Goal: Task Accomplishment & Management: Manage account settings

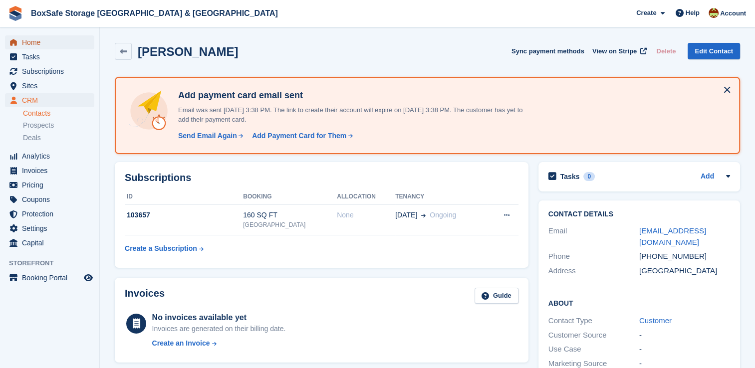
click at [34, 39] on span "Home" at bounding box center [52, 42] width 60 height 14
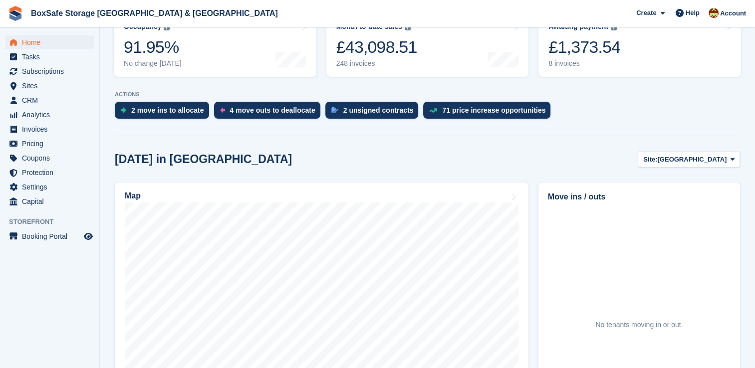
scroll to position [146, 0]
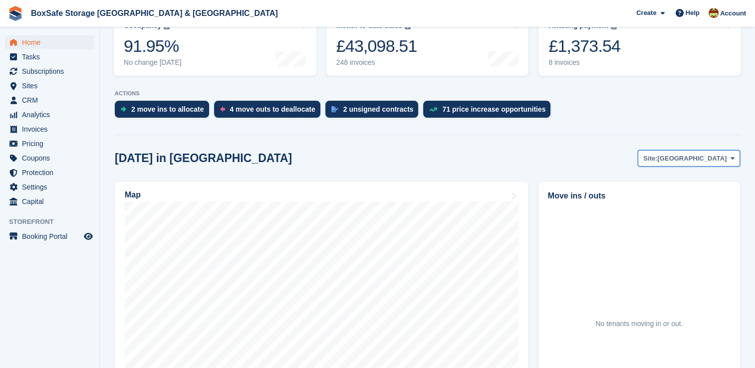
click at [711, 162] on span "[GEOGRAPHIC_DATA]" at bounding box center [691, 159] width 69 height 10
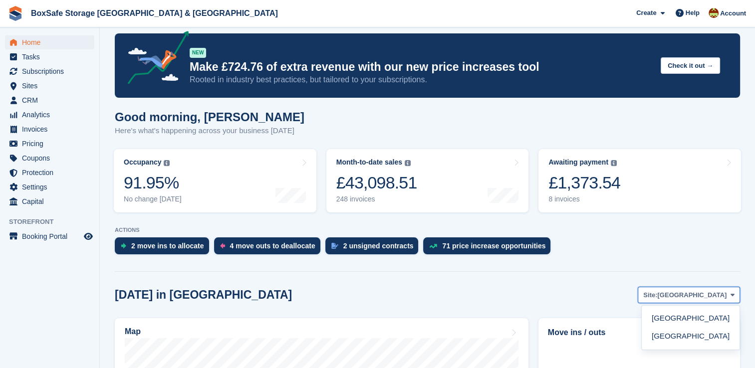
scroll to position [0, 0]
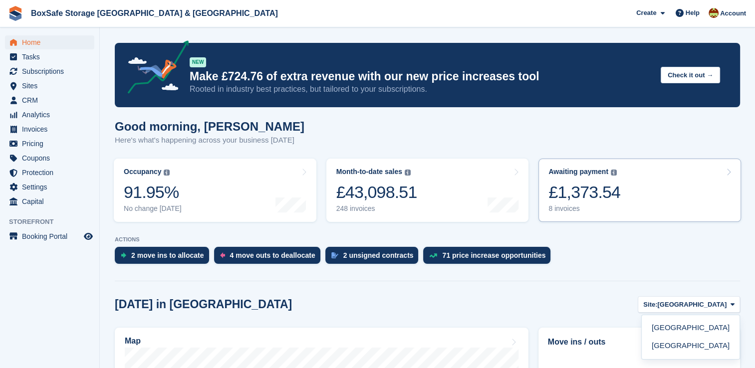
click at [615, 197] on div "£1,373.54" at bounding box center [584, 192] width 72 height 20
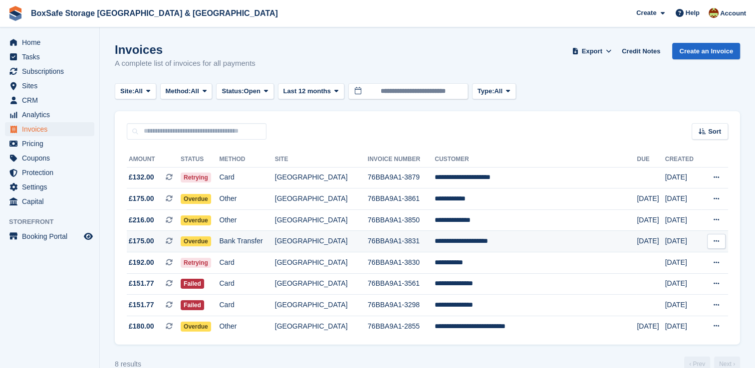
click at [506, 240] on td "**********" at bounding box center [535, 241] width 202 height 21
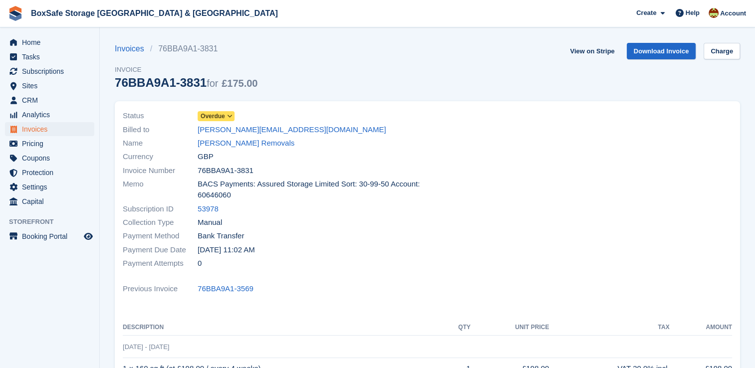
click at [222, 117] on span "Overdue" at bounding box center [212, 116] width 24 height 9
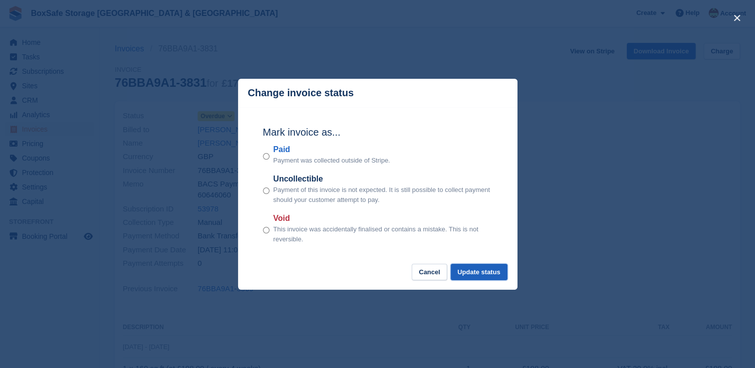
click at [473, 270] on button "Update status" at bounding box center [478, 272] width 57 height 16
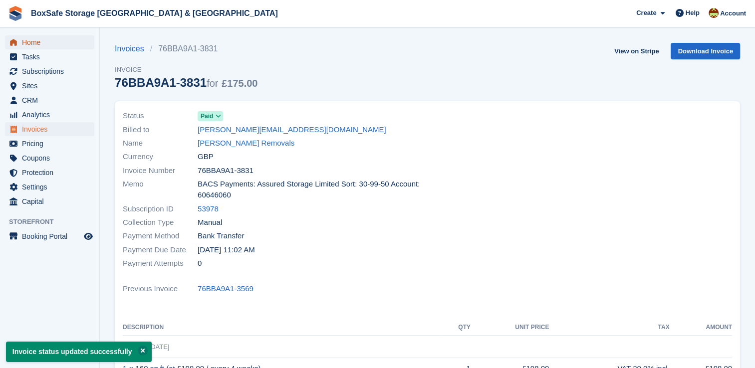
click at [26, 47] on span "Home" at bounding box center [52, 42] width 60 height 14
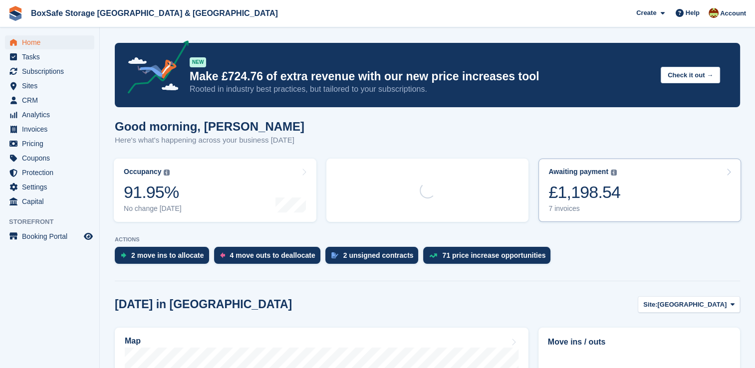
click at [612, 179] on div "Awaiting payment The total outstanding balance on all open invoices. £1,198.54 …" at bounding box center [584, 190] width 72 height 45
